Goal: Task Accomplishment & Management: Manage account settings

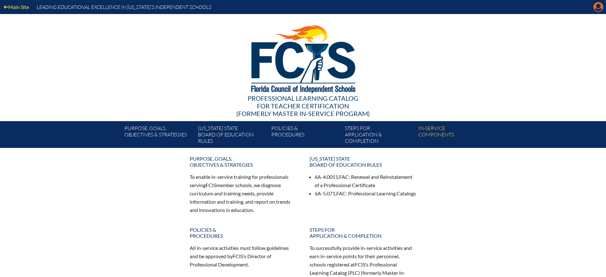
click at [600, 4] on icon at bounding box center [599, 7] width 10 height 10
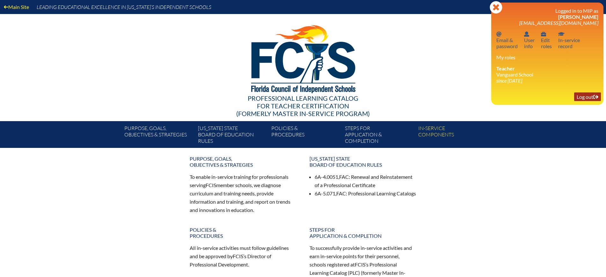
click at [581, 99] on link "Log out Log out" at bounding box center [587, 96] width 27 height 9
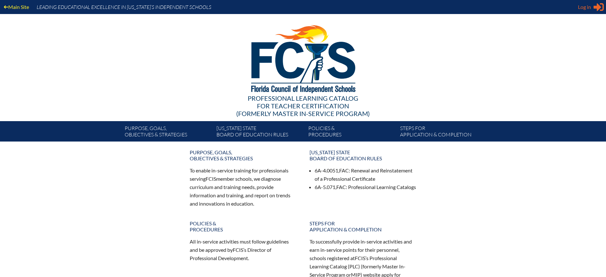
type input "[EMAIL_ADDRESS][DOMAIN_NAME]"
drag, startPoint x: 587, startPoint y: 7, endPoint x: 580, endPoint y: 16, distance: 11.2
click at [587, 8] on span "Log in" at bounding box center [584, 7] width 13 height 8
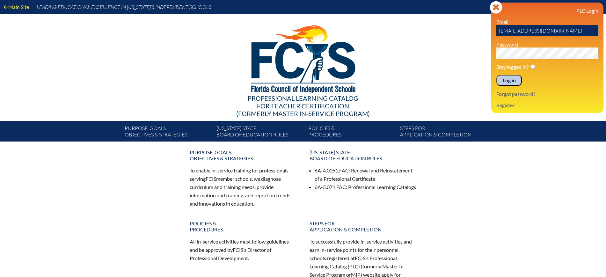
click at [512, 75] on input "Log in" at bounding box center [510, 80] width 26 height 11
